Goal: Register for event/course: Register for event/course

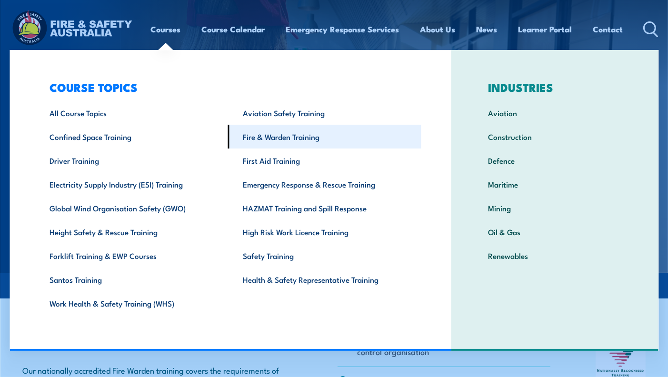
click at [262, 137] on link "Fire & Warden Training" at bounding box center [324, 137] width 193 height 24
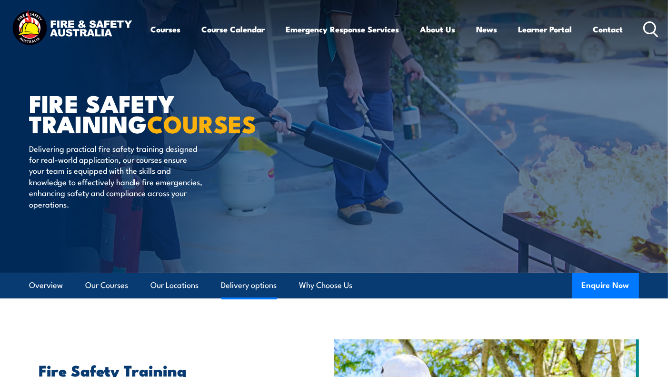
click at [243, 280] on link "Delivery options" at bounding box center [249, 285] width 56 height 25
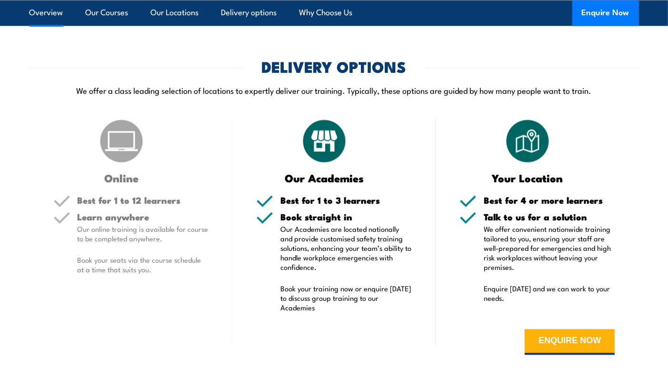
scroll to position [1818, 0]
